Goal: Browse casually

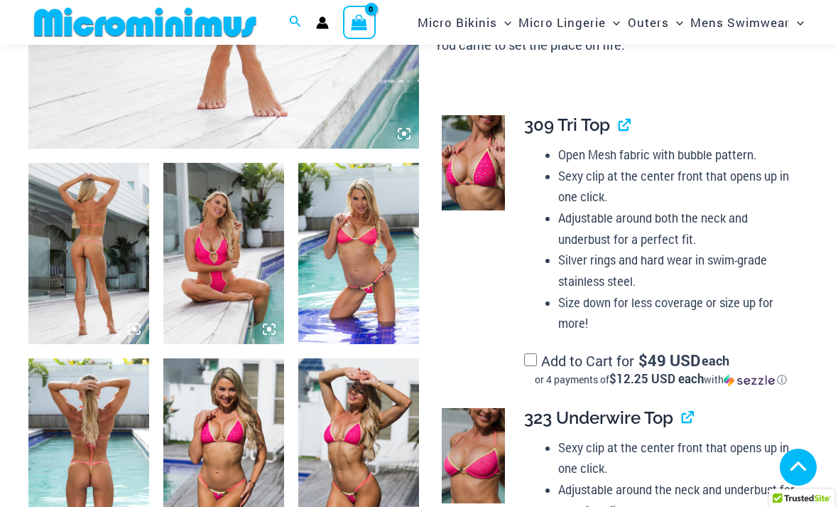
scroll to position [524, 0]
click at [101, 255] on img at bounding box center [88, 253] width 121 height 181
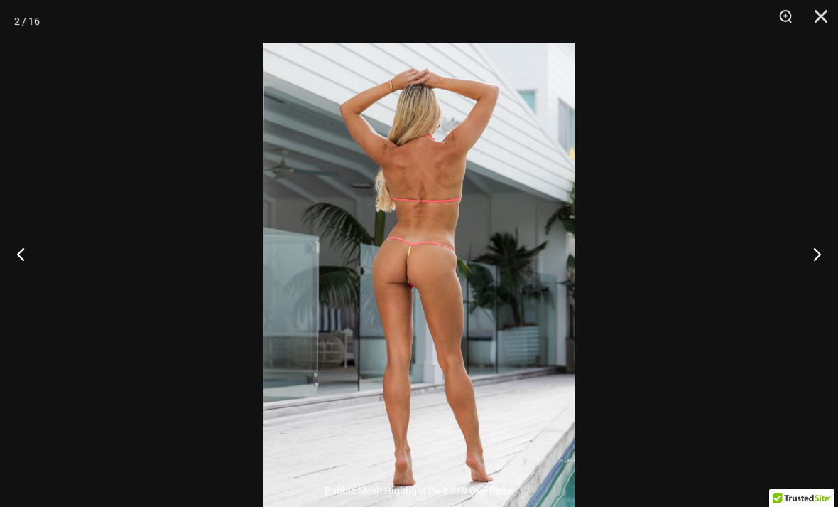
click at [788, 16] on button "Zoom" at bounding box center [781, 21] width 36 height 43
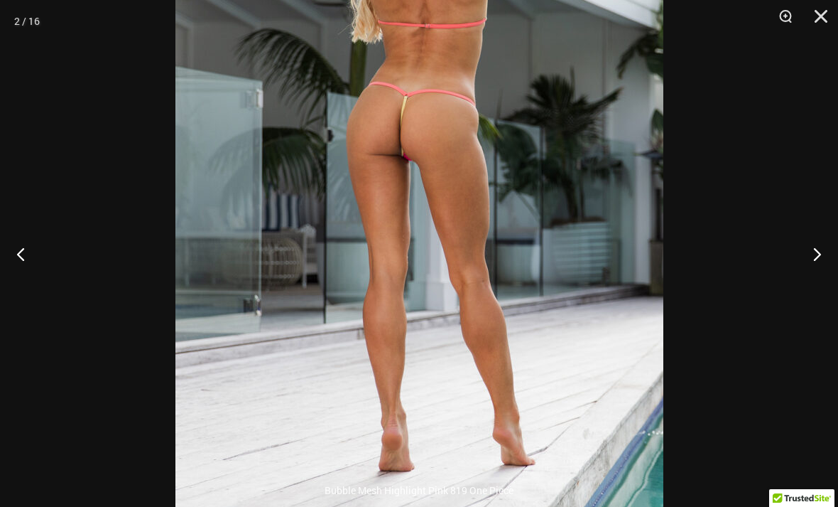
click at [822, 276] on button "Next" at bounding box center [811, 253] width 53 height 71
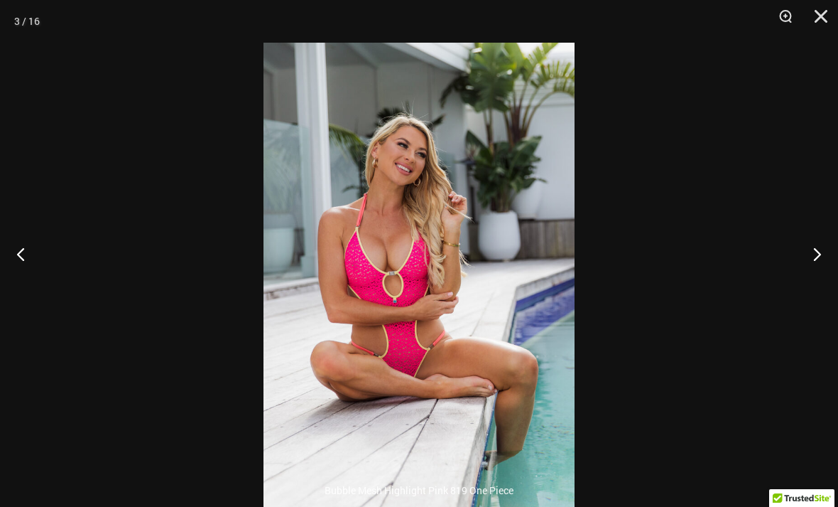
click at [811, 281] on button "Next" at bounding box center [811, 253] width 53 height 71
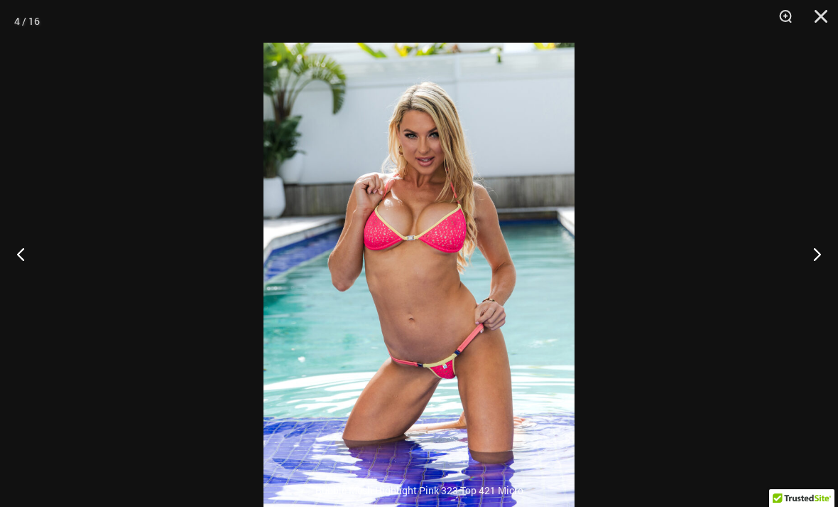
click at [812, 285] on button "Next" at bounding box center [811, 253] width 53 height 71
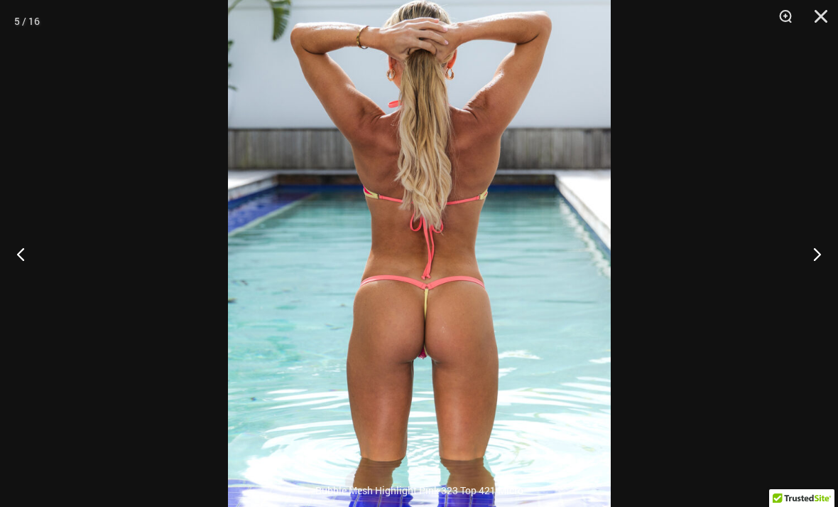
click at [816, 281] on button "Next" at bounding box center [811, 253] width 53 height 71
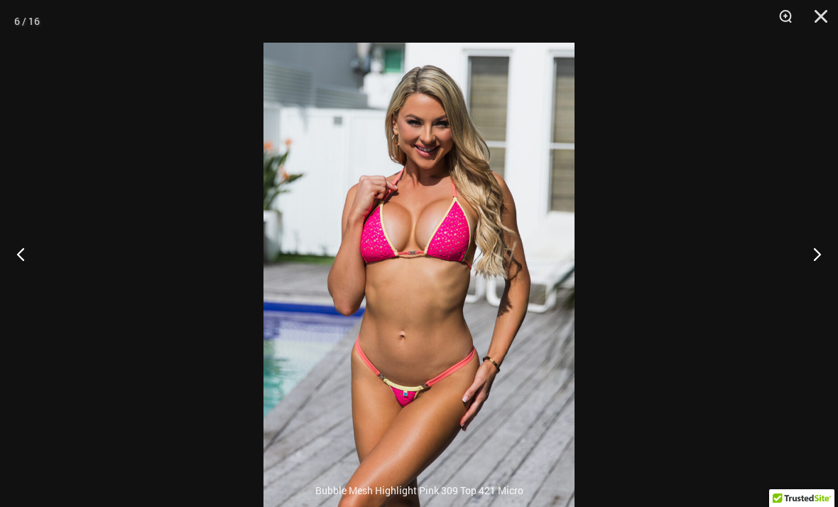
click at [818, 280] on button "Next" at bounding box center [811, 253] width 53 height 71
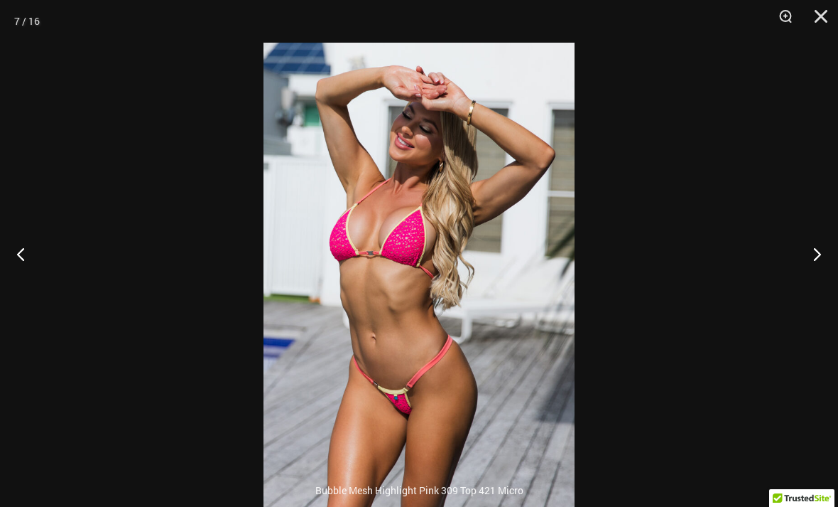
click at [821, 281] on button "Next" at bounding box center [811, 253] width 53 height 71
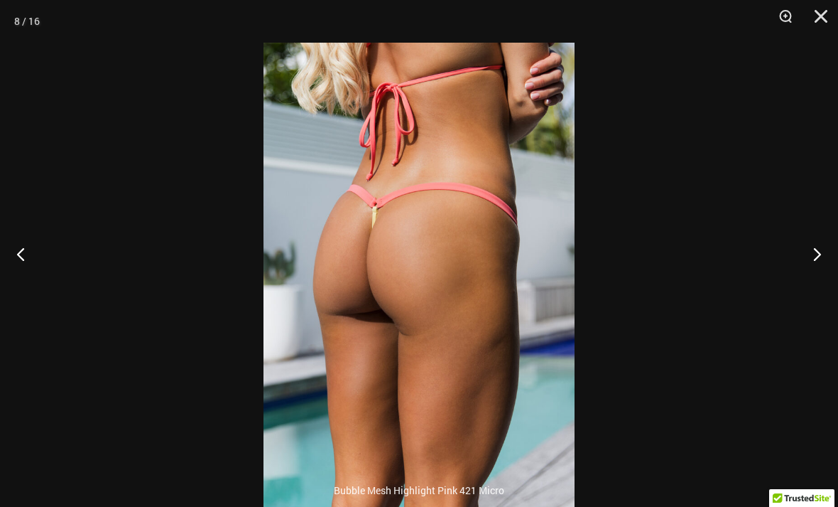
click at [38, 274] on button "Previous" at bounding box center [26, 253] width 53 height 71
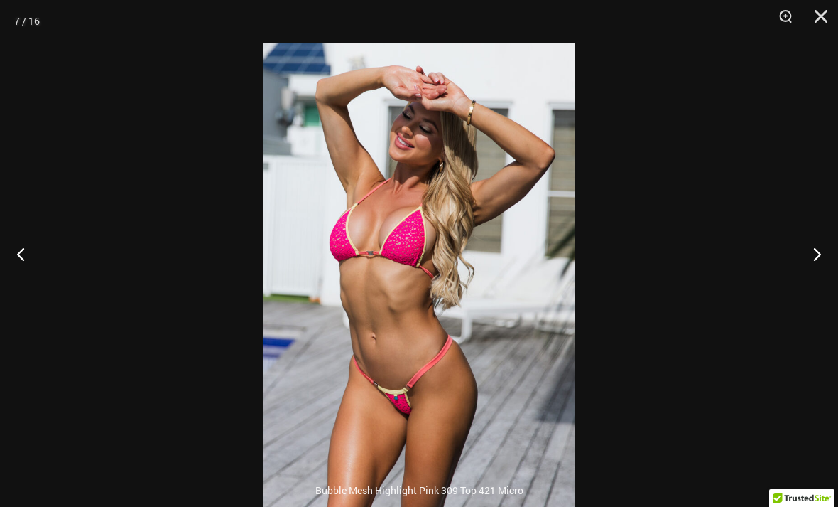
click at [820, 279] on button "Next" at bounding box center [811, 253] width 53 height 71
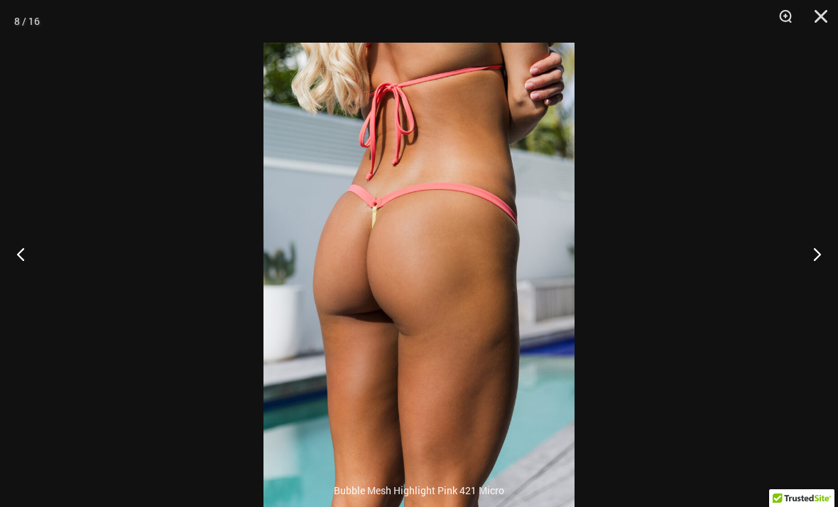
click at [819, 279] on button "Next" at bounding box center [811, 253] width 53 height 71
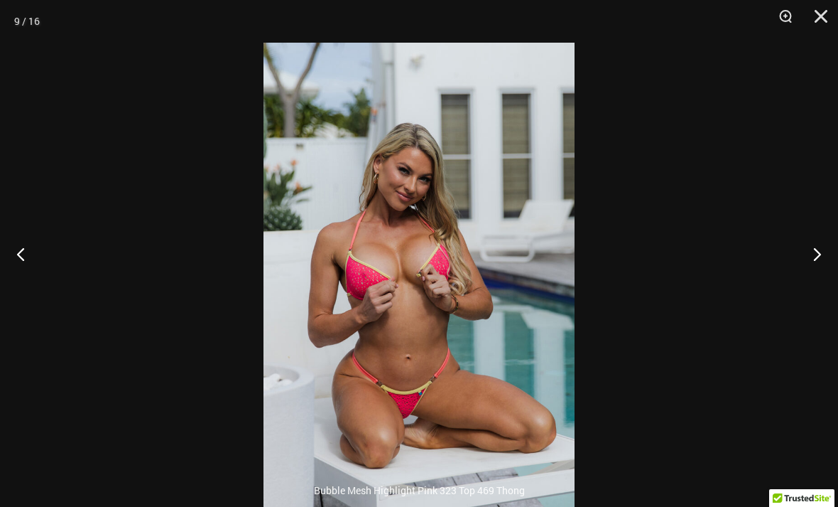
click at [816, 287] on button "Next" at bounding box center [811, 253] width 53 height 71
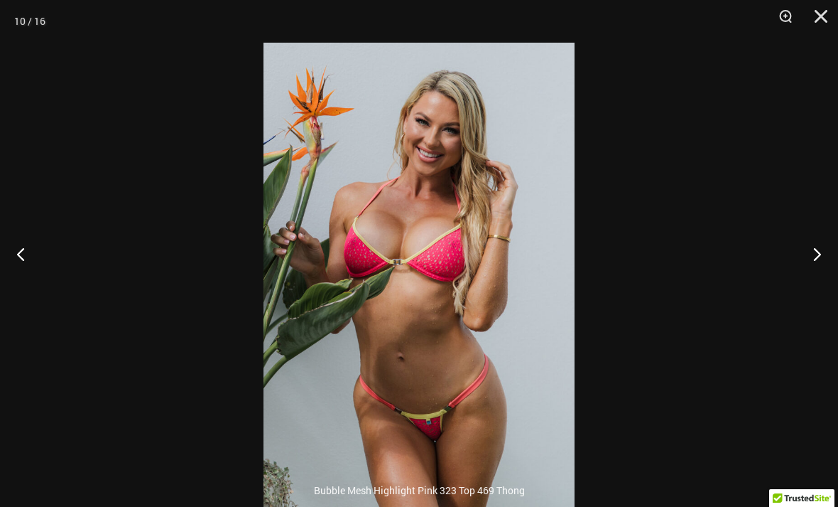
click at [820, 285] on button "Next" at bounding box center [811, 253] width 53 height 71
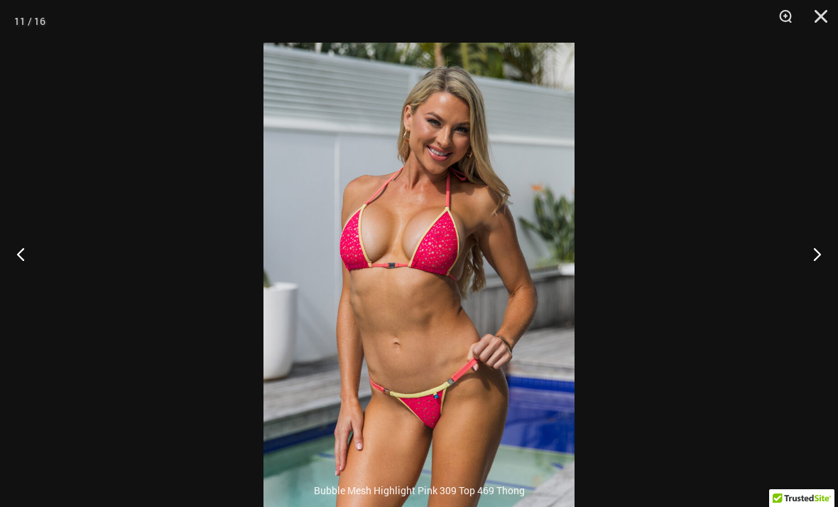
click at [823, 283] on button "Next" at bounding box center [811, 253] width 53 height 71
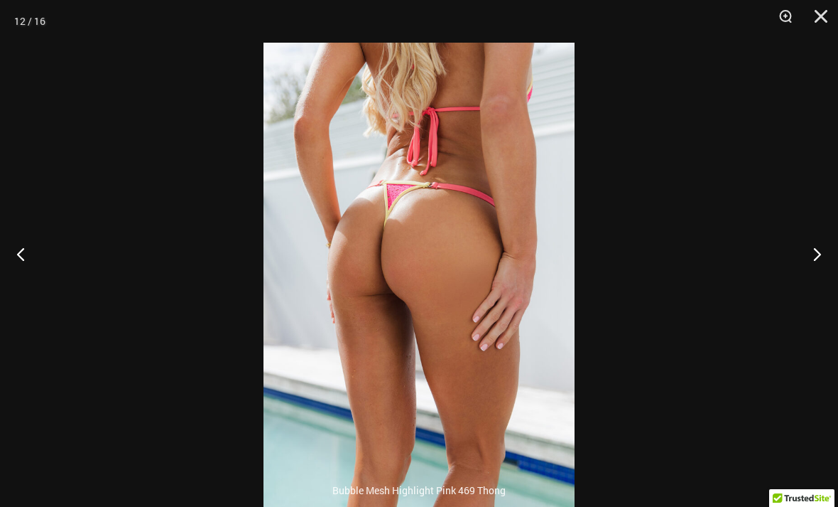
click at [823, 285] on button "Next" at bounding box center [811, 253] width 53 height 71
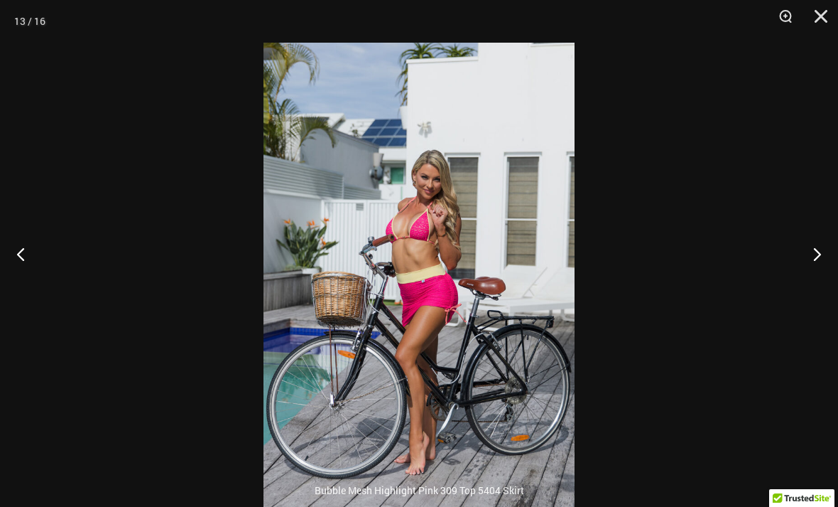
click at [823, 287] on button "Next" at bounding box center [811, 253] width 53 height 71
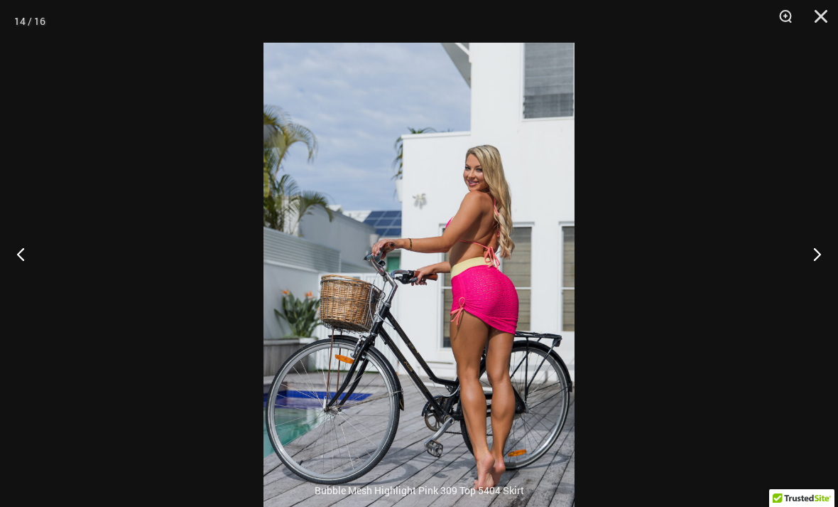
click at [820, 289] on button "Next" at bounding box center [811, 253] width 53 height 71
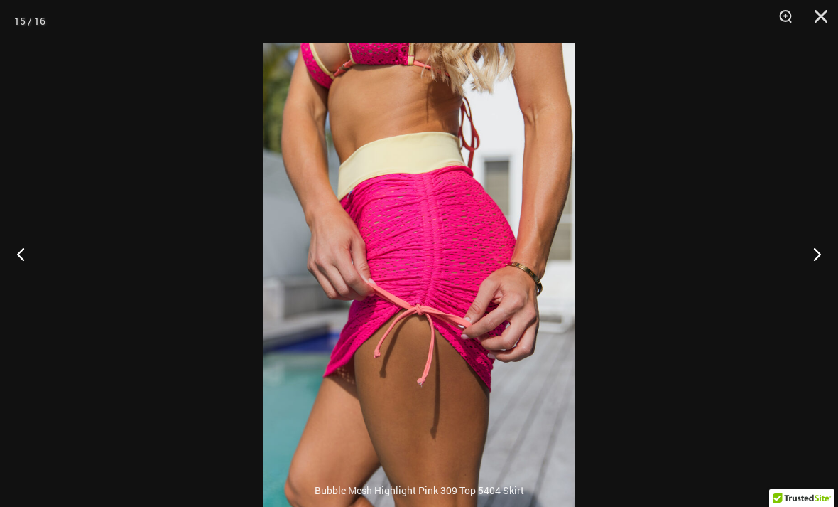
click at [823, 288] on button "Next" at bounding box center [811, 253] width 53 height 71
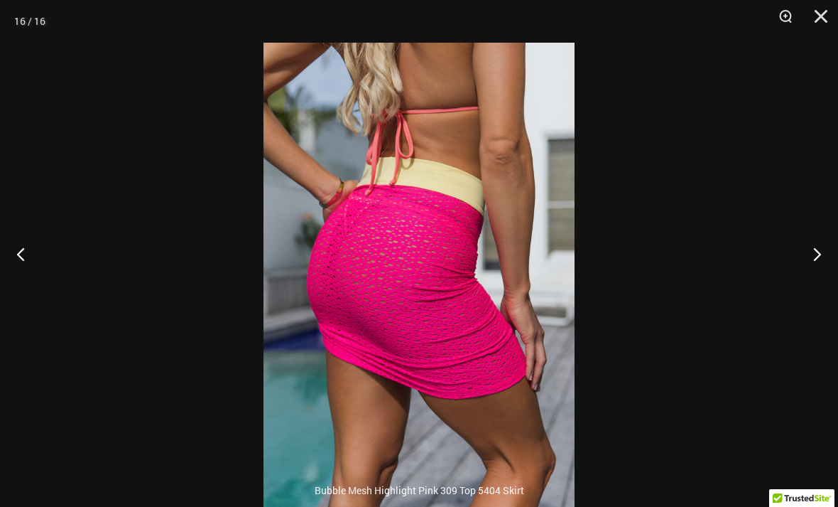
click at [823, 285] on button "Next" at bounding box center [811, 253] width 53 height 71
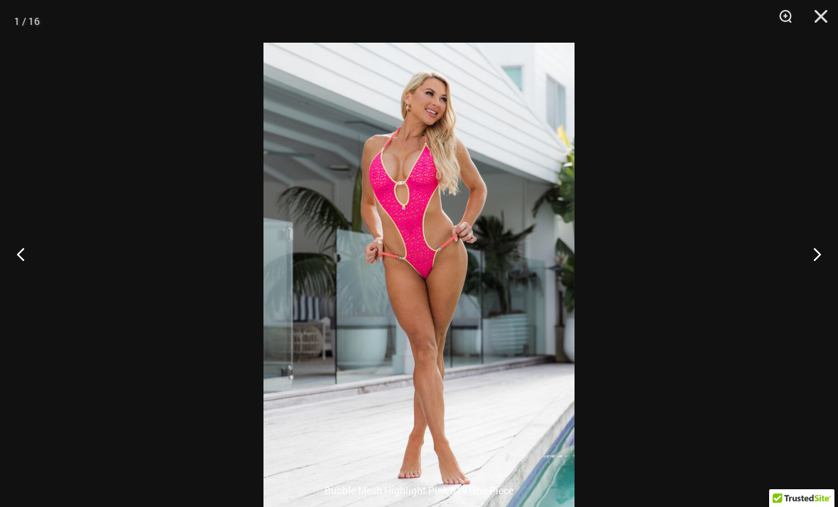
click at [818, 12] on button "Close" at bounding box center [817, 21] width 36 height 43
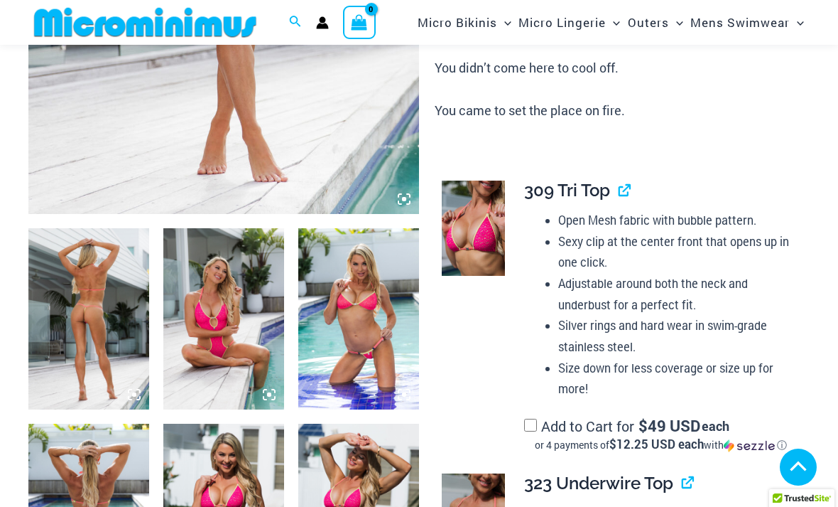
scroll to position [0, 0]
